Goal: Information Seeking & Learning: Learn about a topic

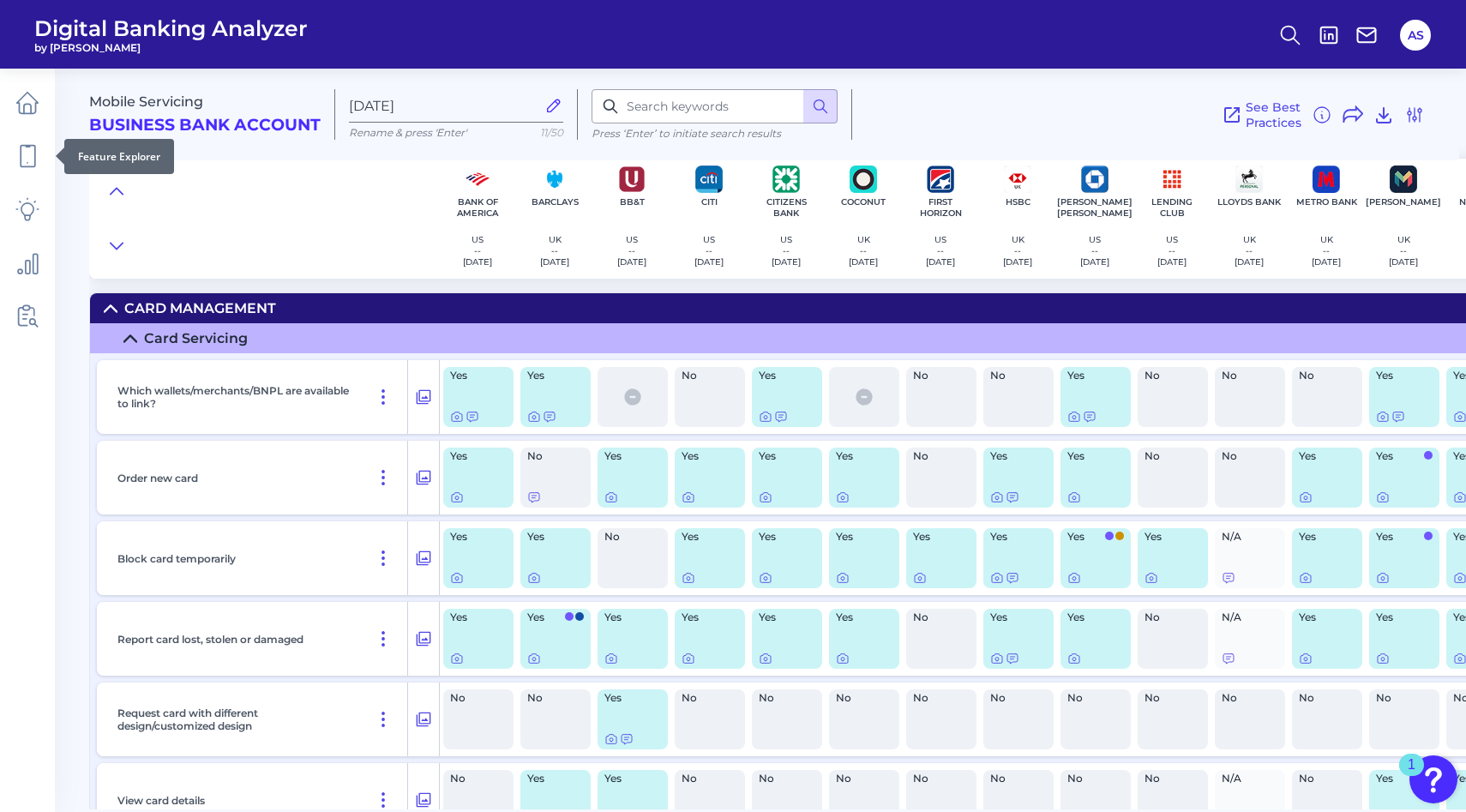
scroll to position [1568, 517]
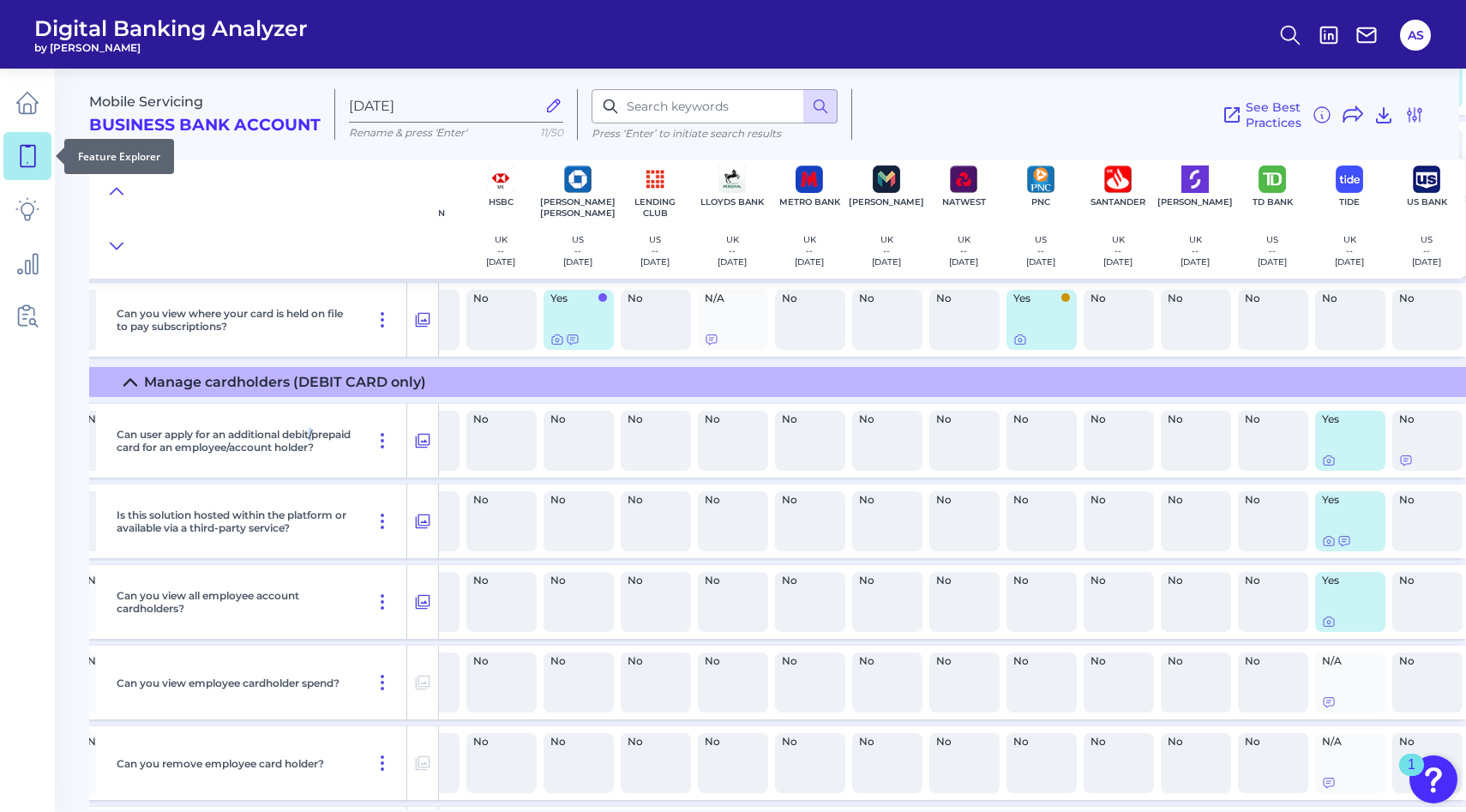
click at [38, 155] on icon at bounding box center [26, 155] width 24 height 24
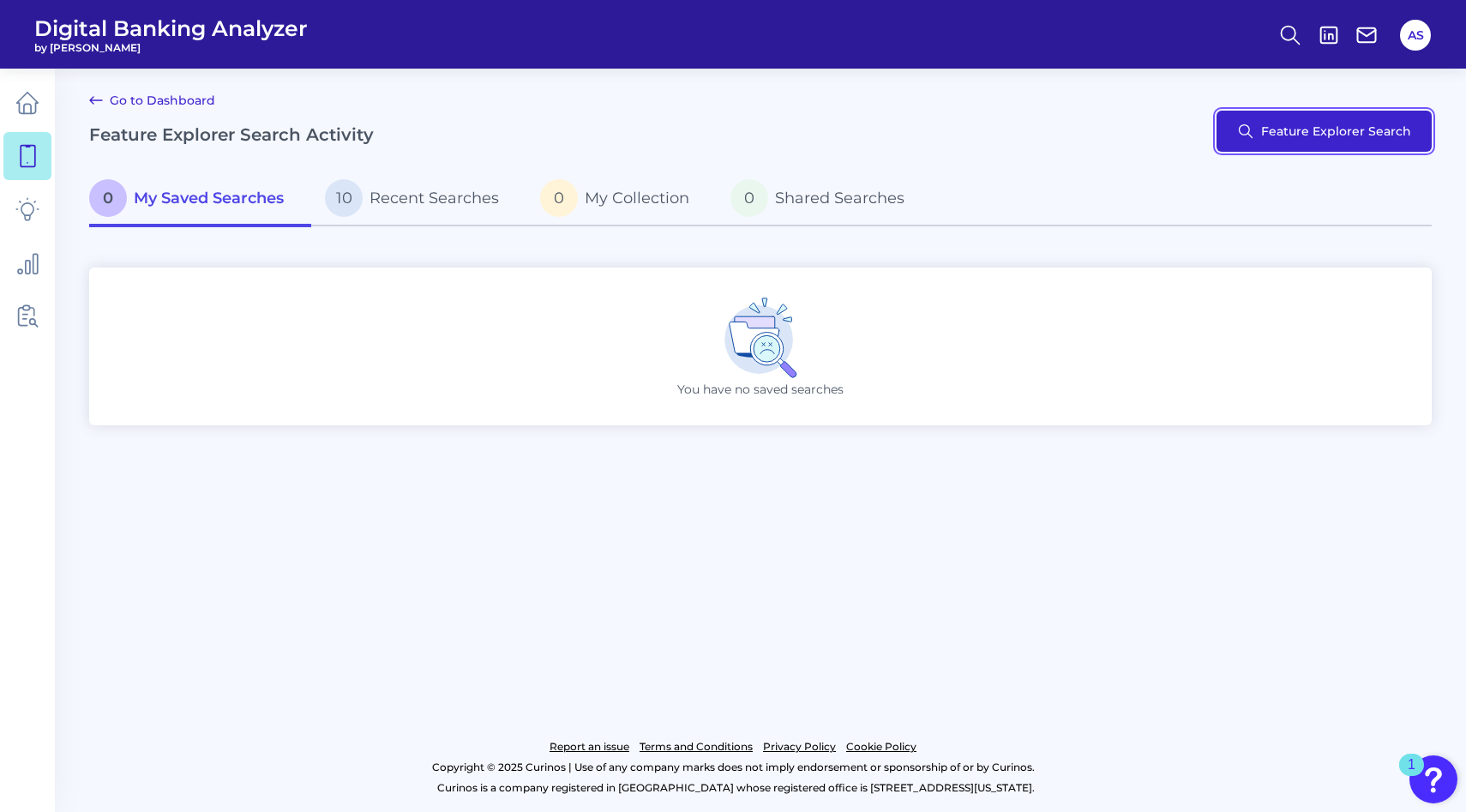
click at [1279, 145] on button "Feature Explorer Search" at bounding box center [1325, 131] width 215 height 41
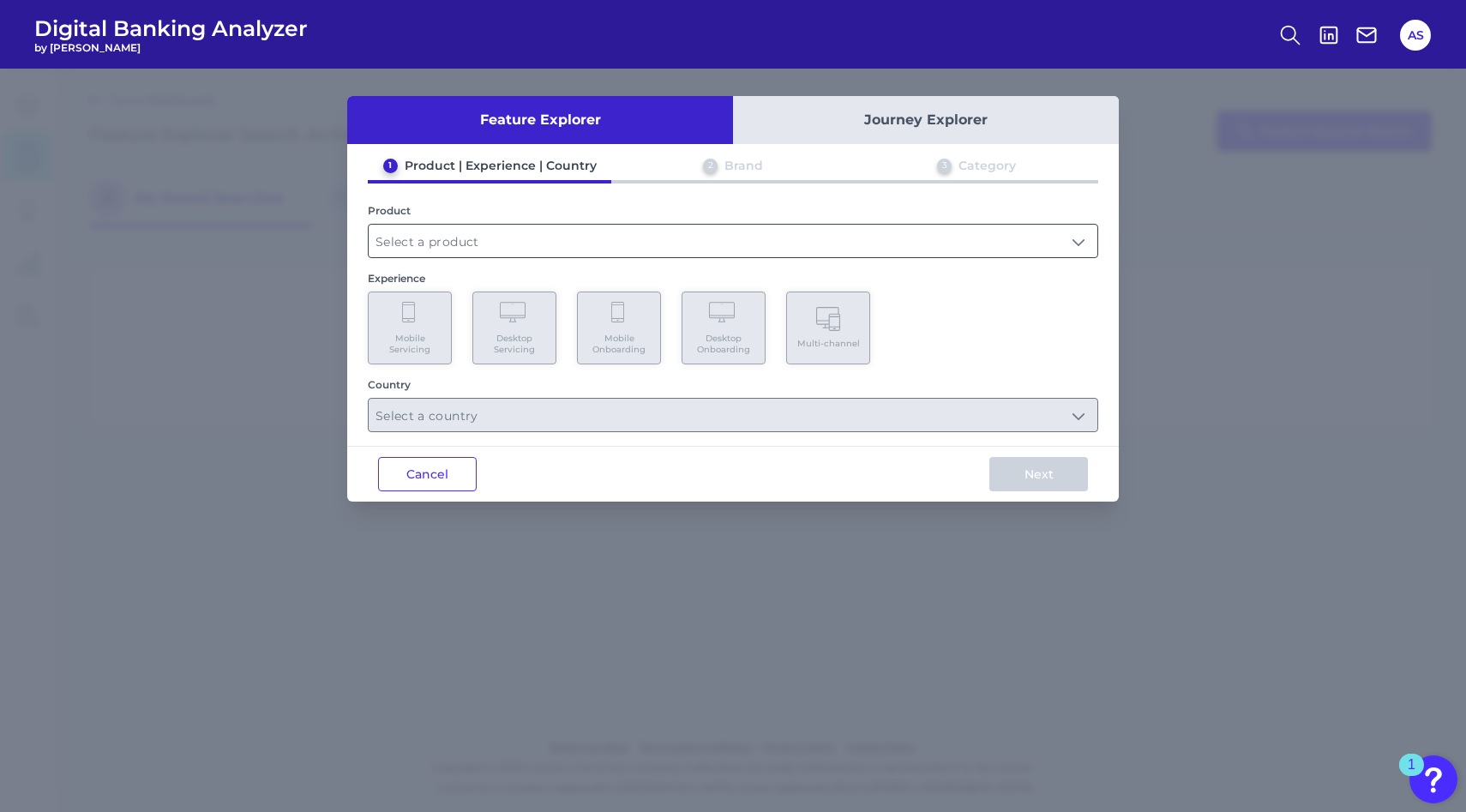
click at [489, 230] on input "text" at bounding box center [733, 240] width 729 height 33
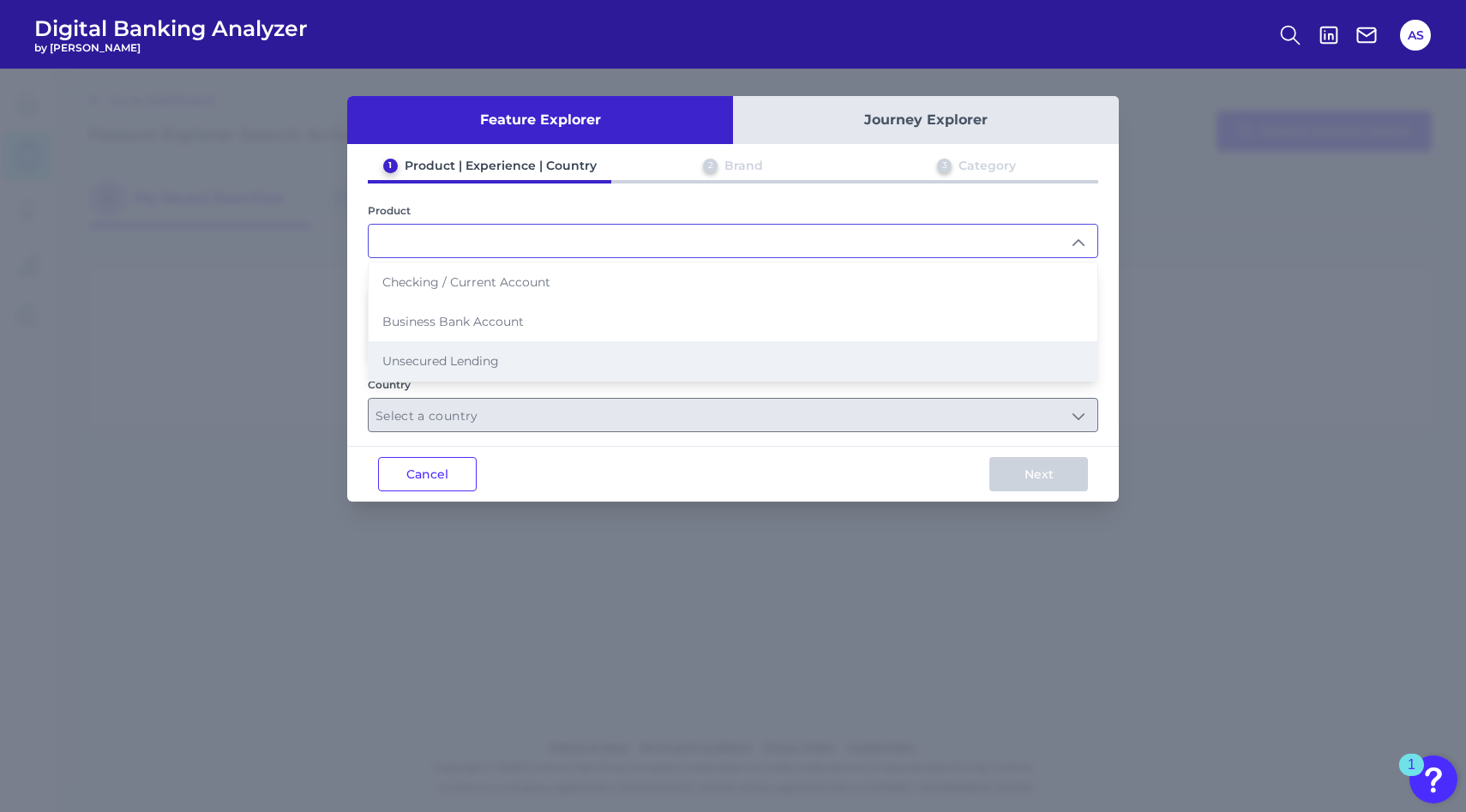
click at [455, 361] on span "Unsecured Lending" at bounding box center [441, 361] width 117 height 15
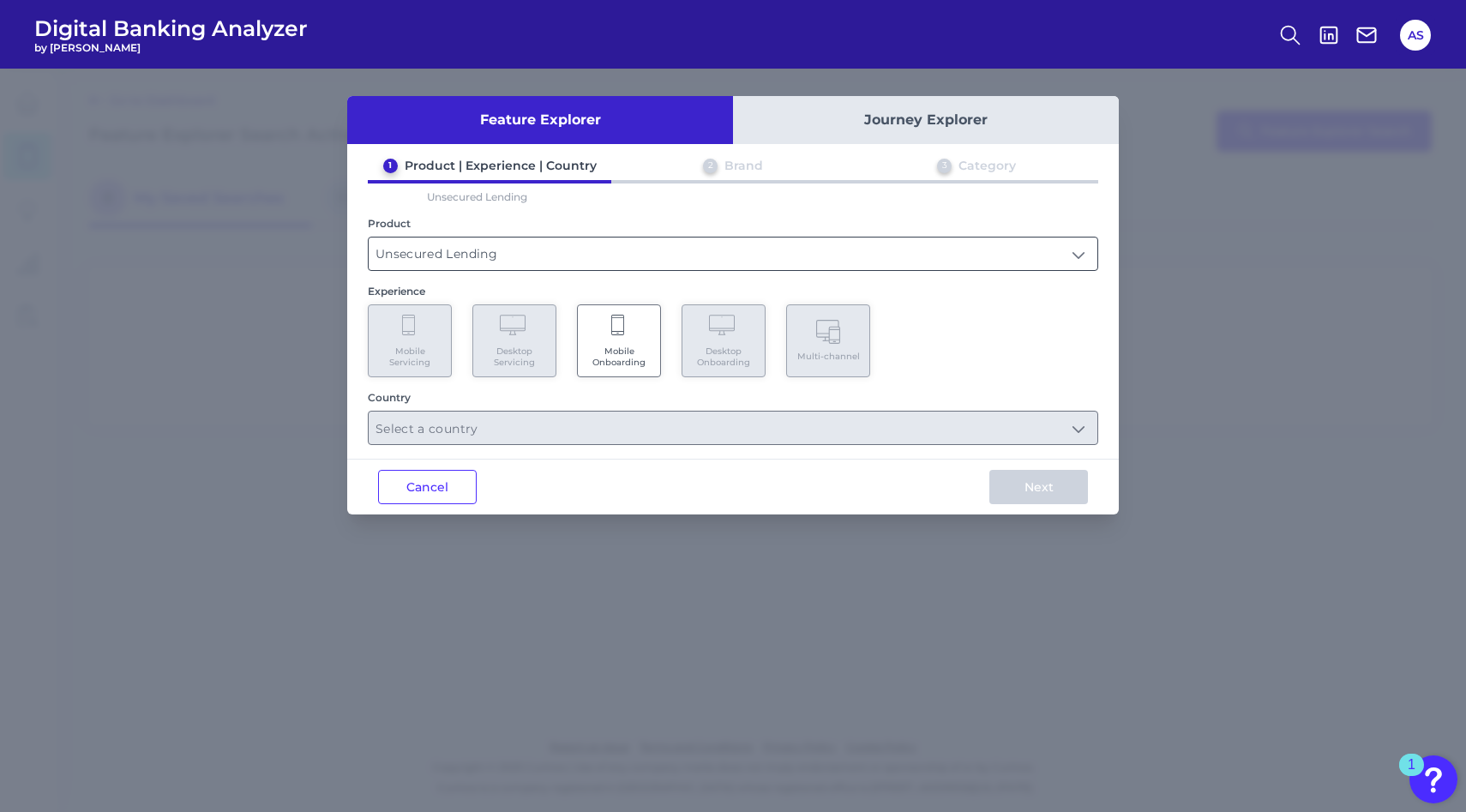
click at [505, 251] on input "Unsecured Lending" at bounding box center [733, 253] width 729 height 33
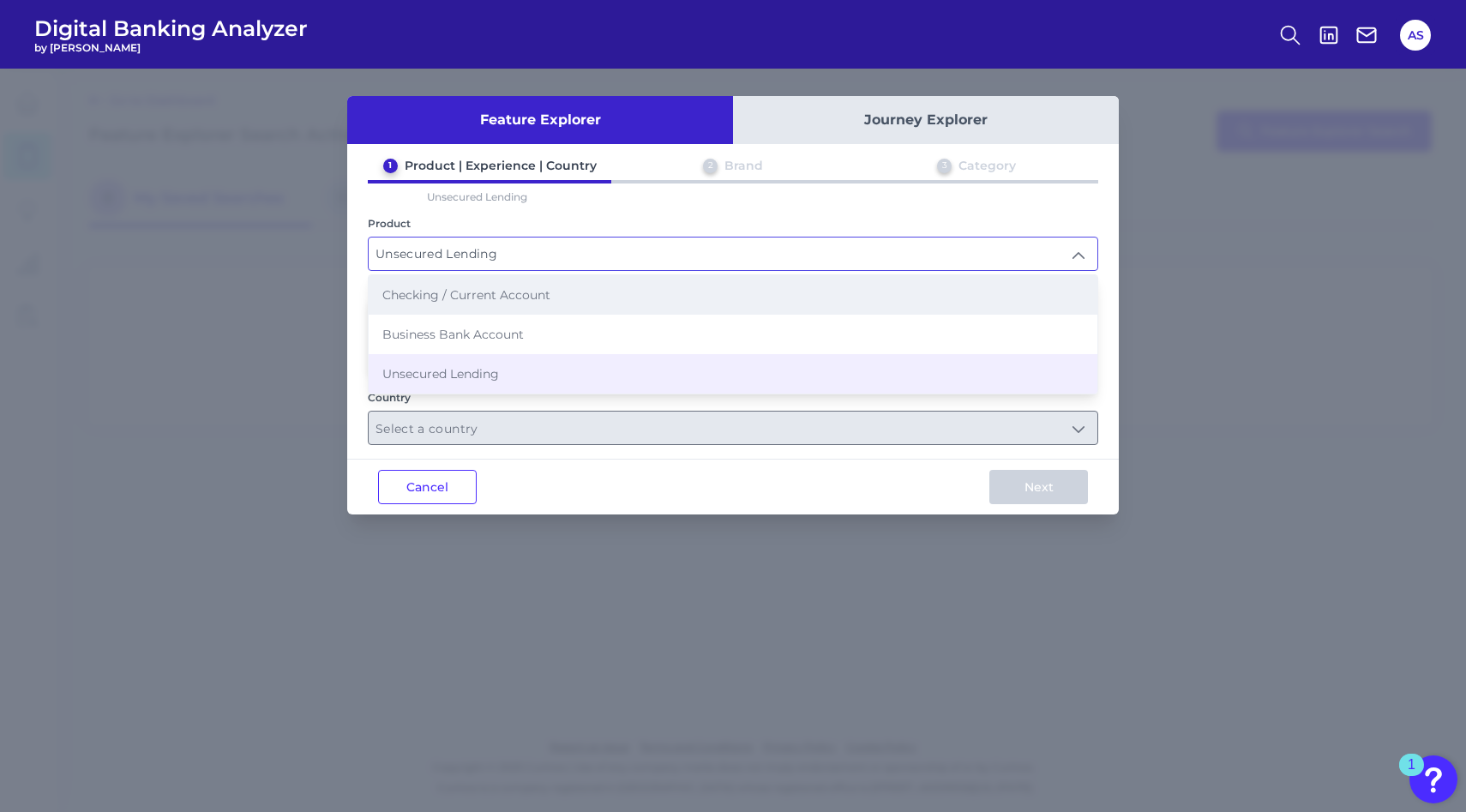
click at [415, 298] on span "Checking / Current Account" at bounding box center [466, 295] width 168 height 15
type input "Checking / Current Account"
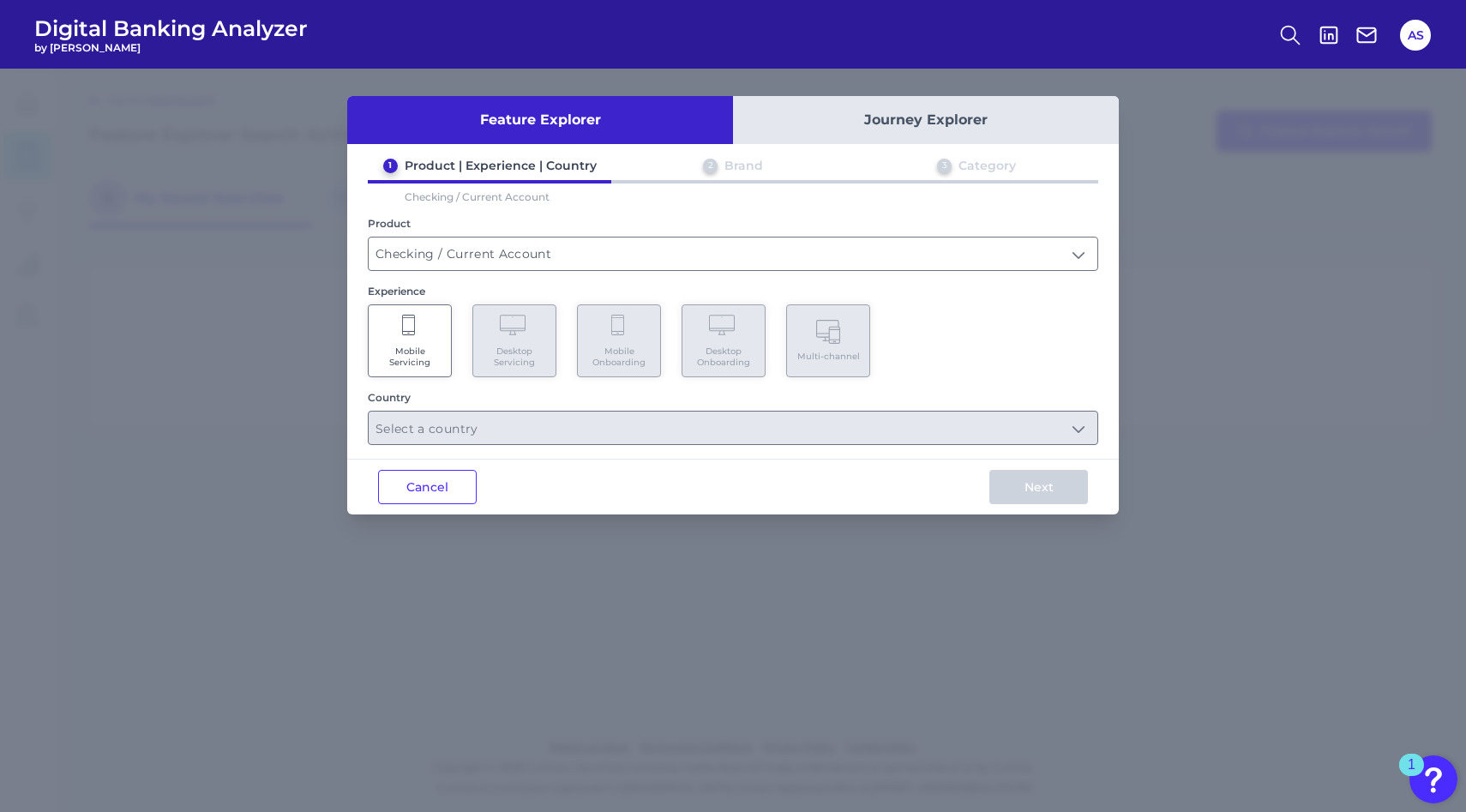
click at [415, 326] on icon at bounding box center [409, 325] width 13 height 21
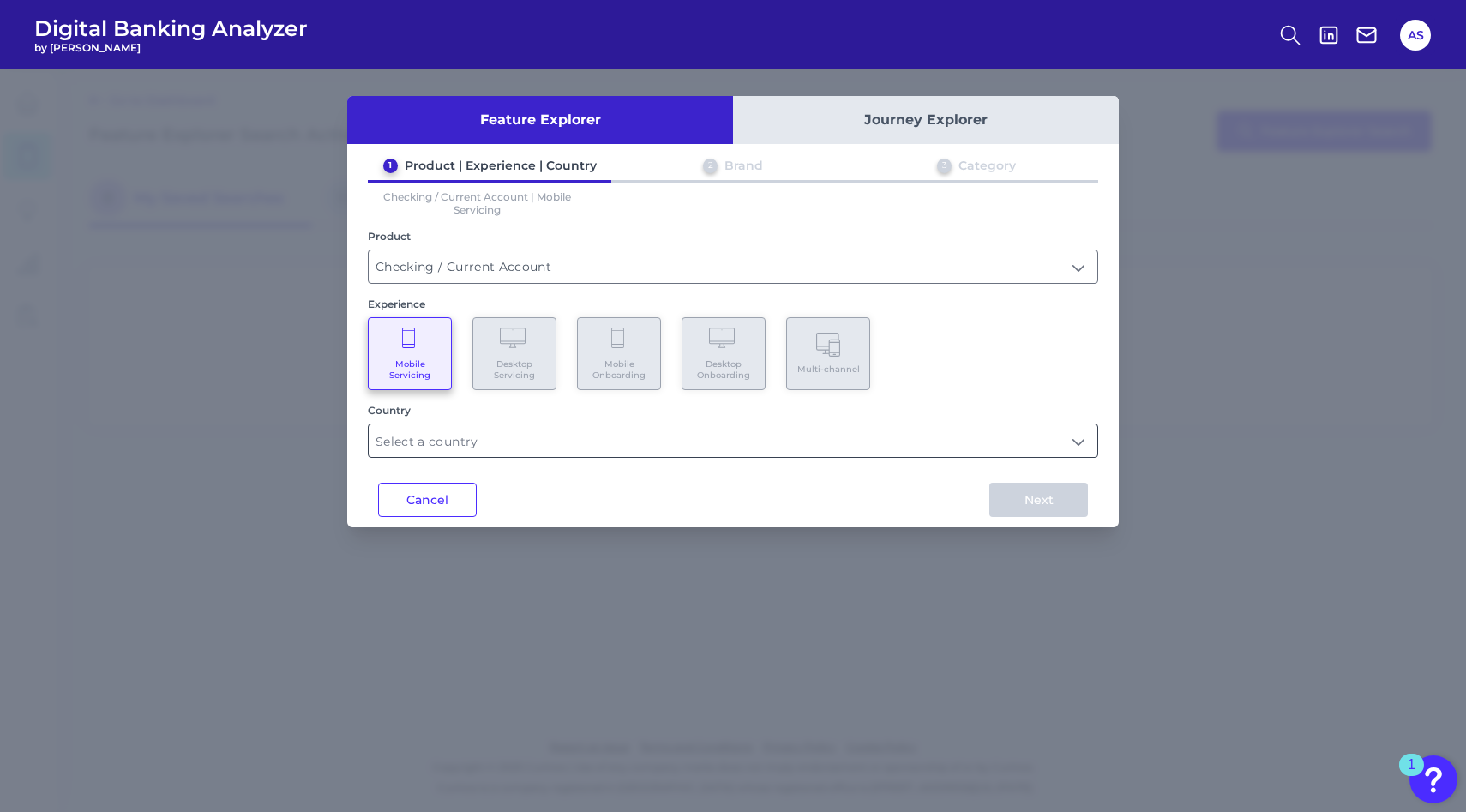
click at [457, 444] on input "text" at bounding box center [733, 441] width 729 height 33
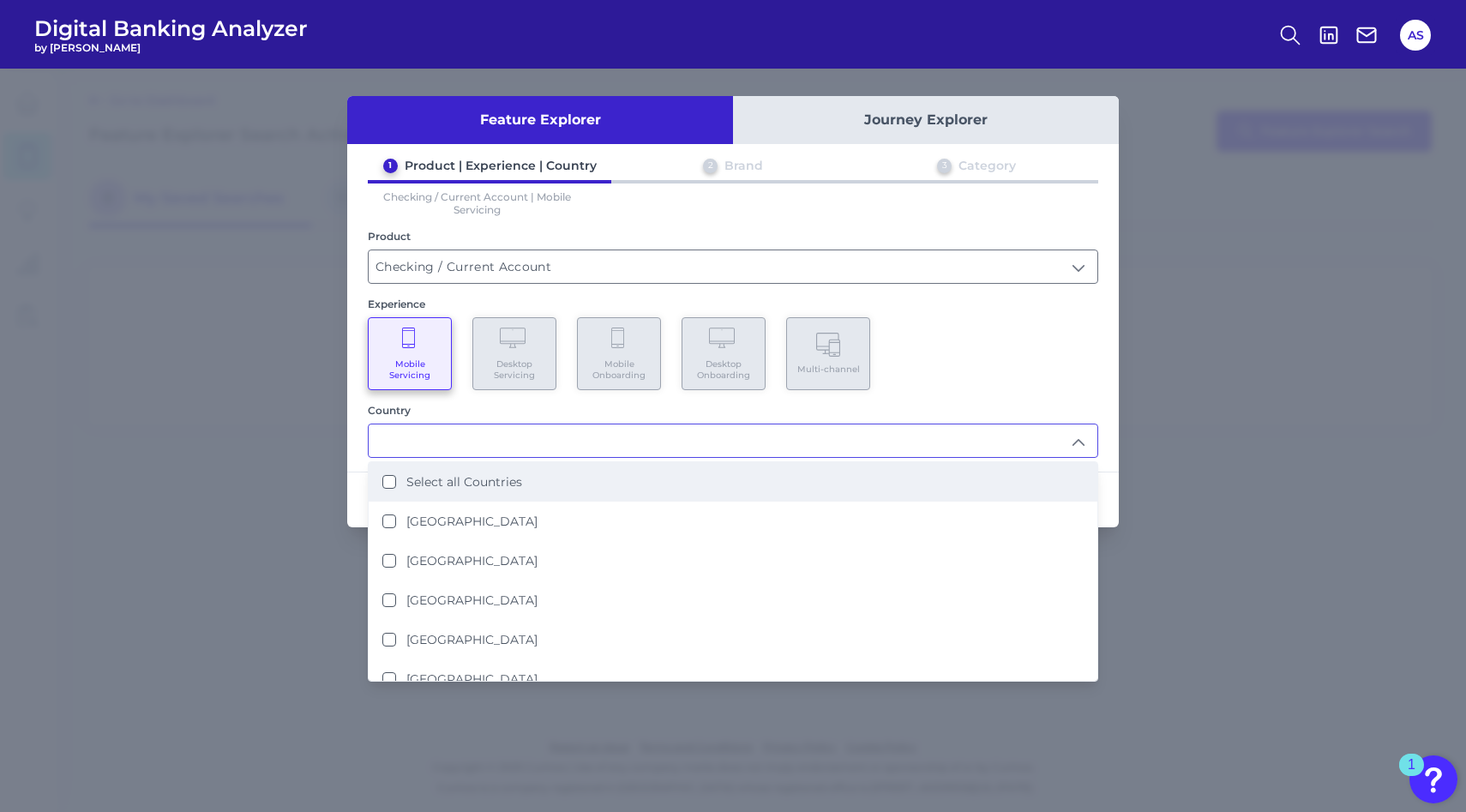
click at [442, 474] on label "Select all Countries" at bounding box center [464, 481] width 116 height 15
type input "Select all Countries"
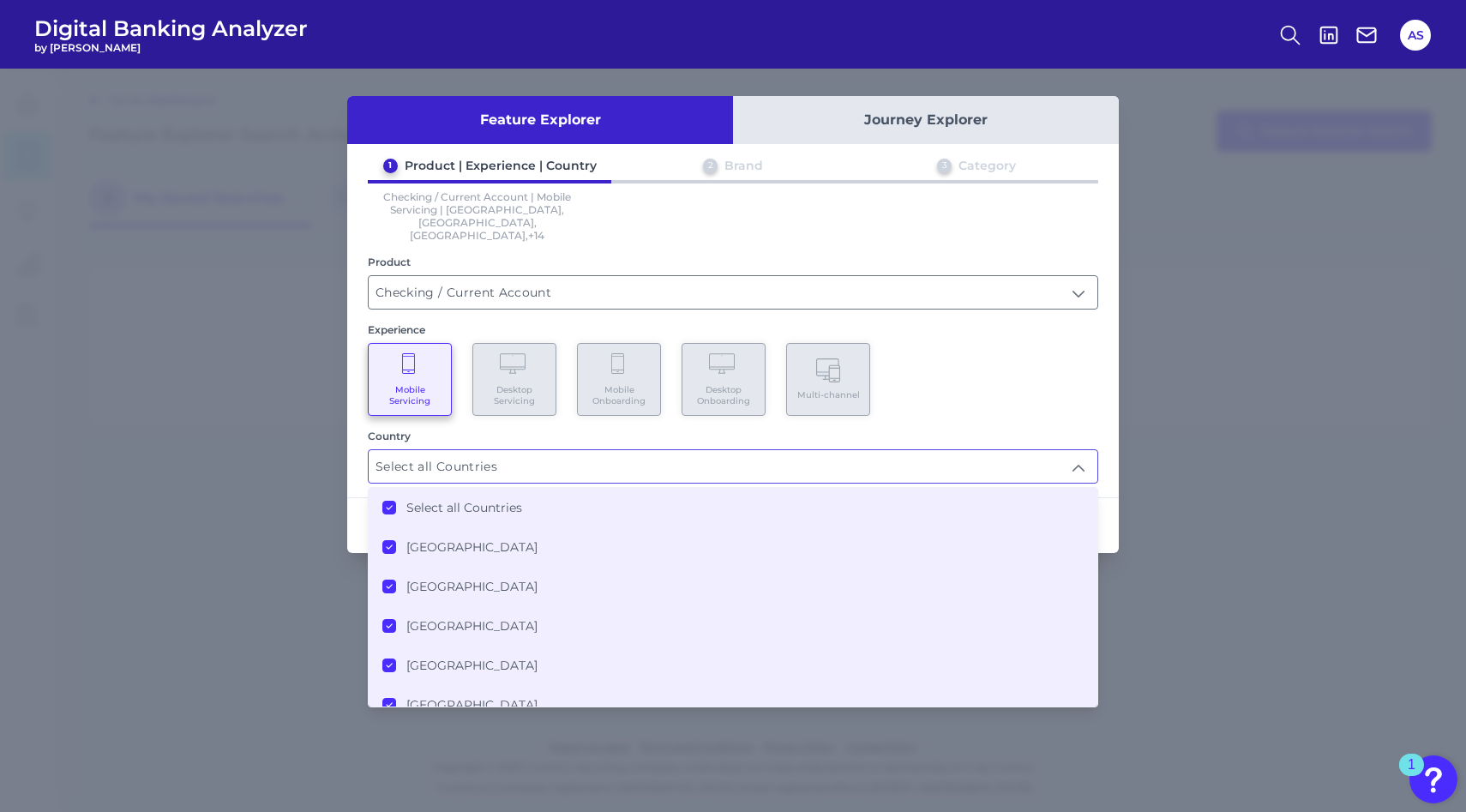
click at [838, 430] on div "Country" at bounding box center [733, 436] width 731 height 13
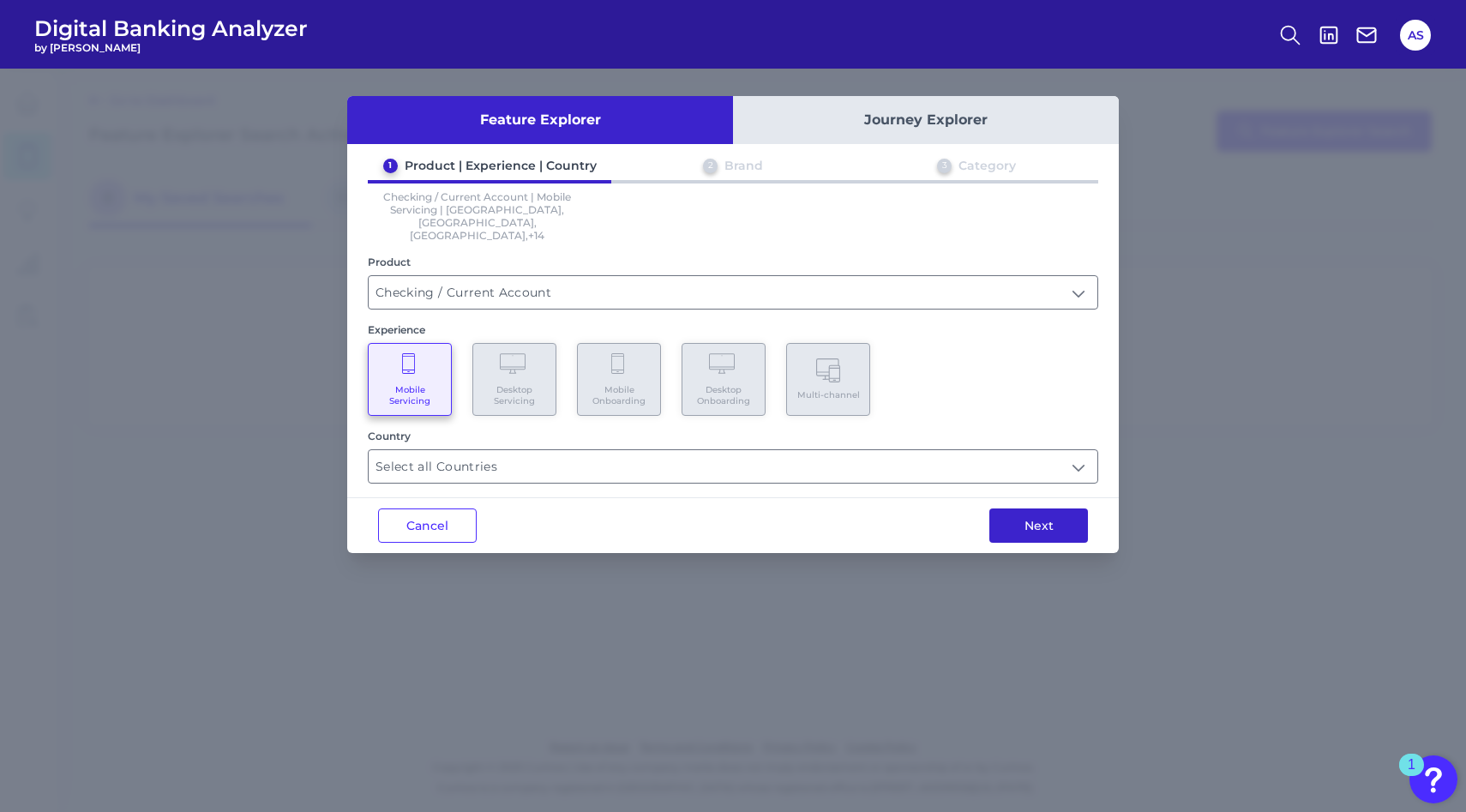
click at [1023, 509] on button "Next" at bounding box center [1038, 526] width 99 height 34
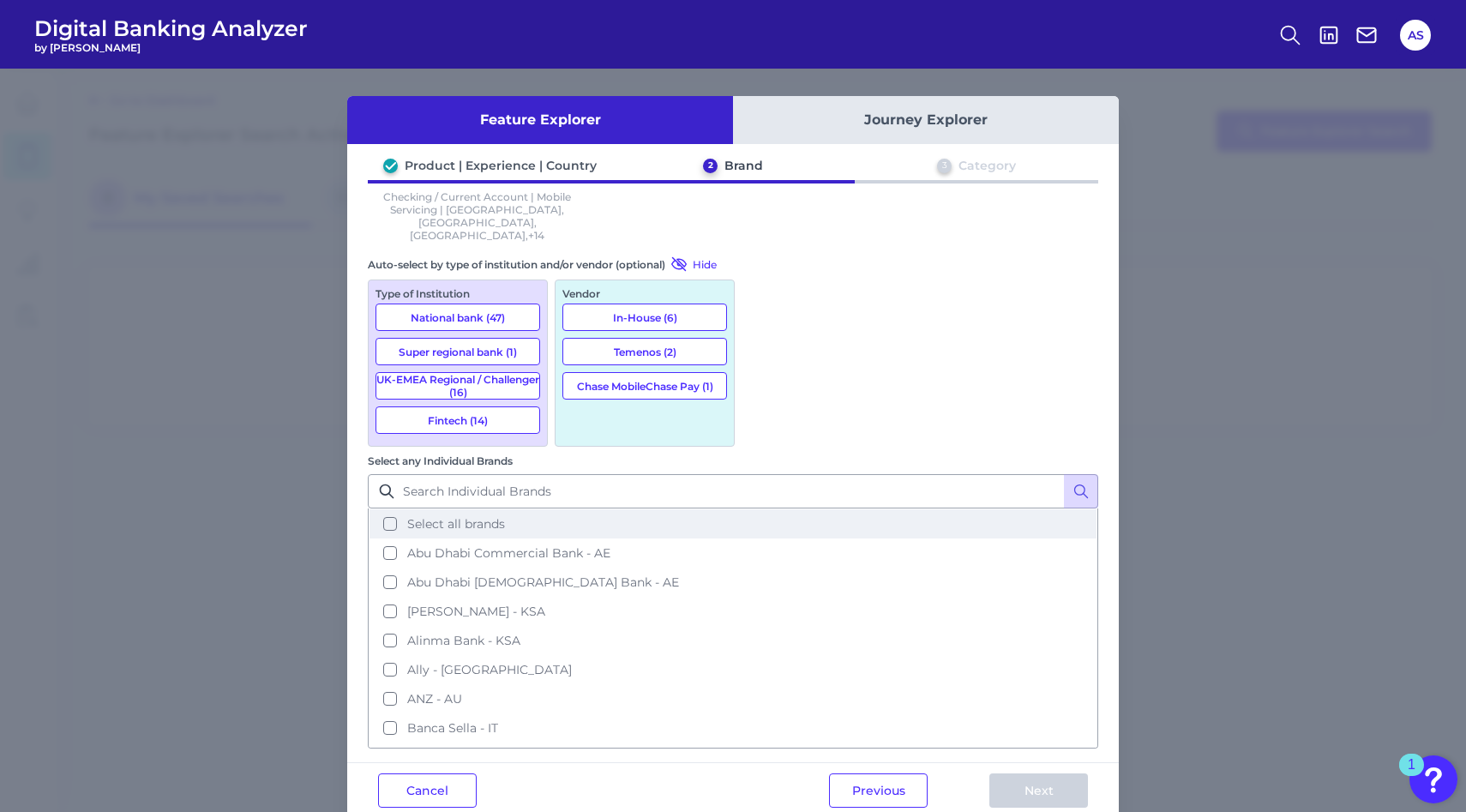
click at [505, 516] on span "Select all brands" at bounding box center [456, 524] width 98 height 15
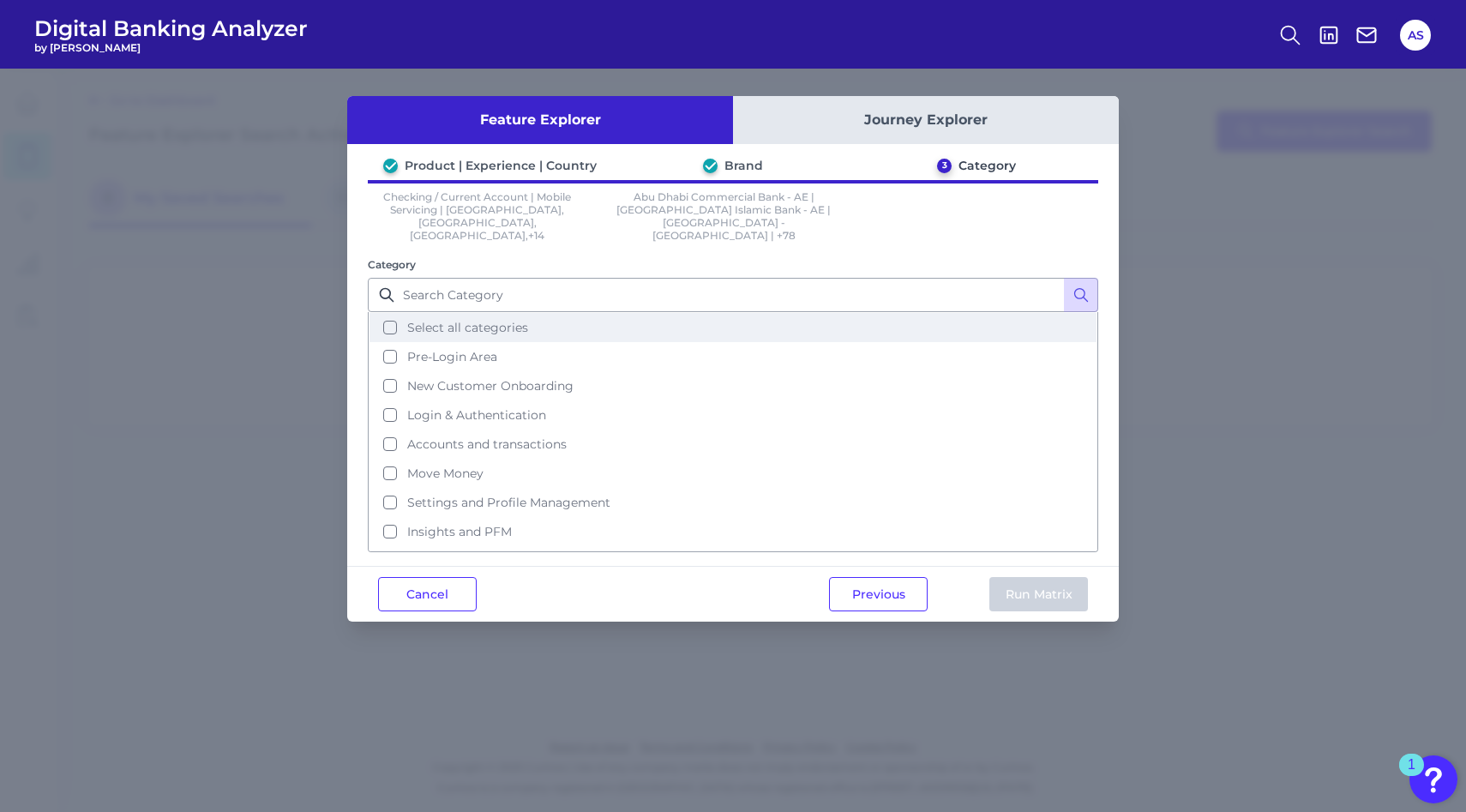
click at [480, 320] on span "Select all categories" at bounding box center [467, 328] width 121 height 15
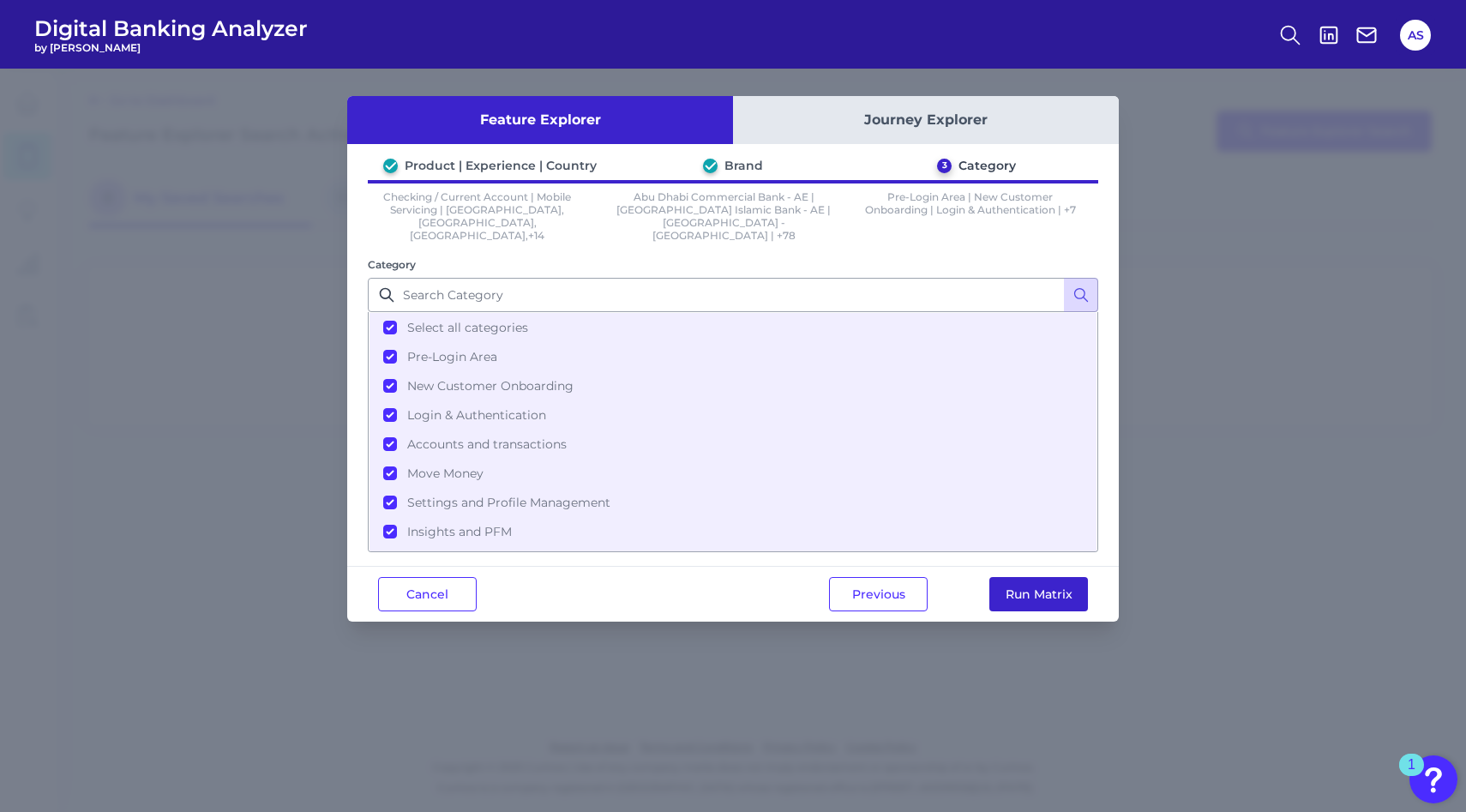
click at [1047, 589] on button "Run Matrix" at bounding box center [1038, 594] width 99 height 34
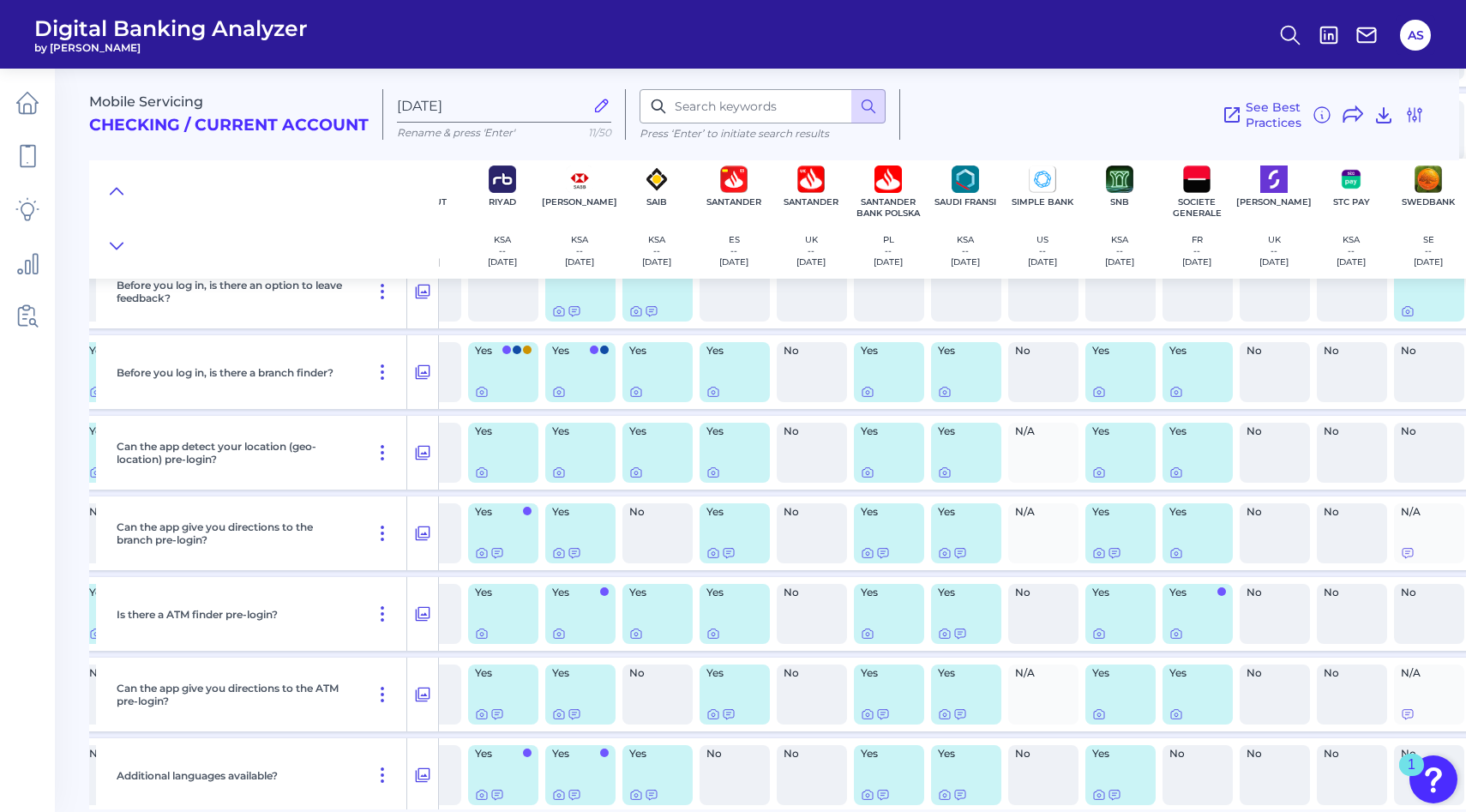
scroll to position [1620, 4683]
